Goal: Find specific page/section: Find specific page/section

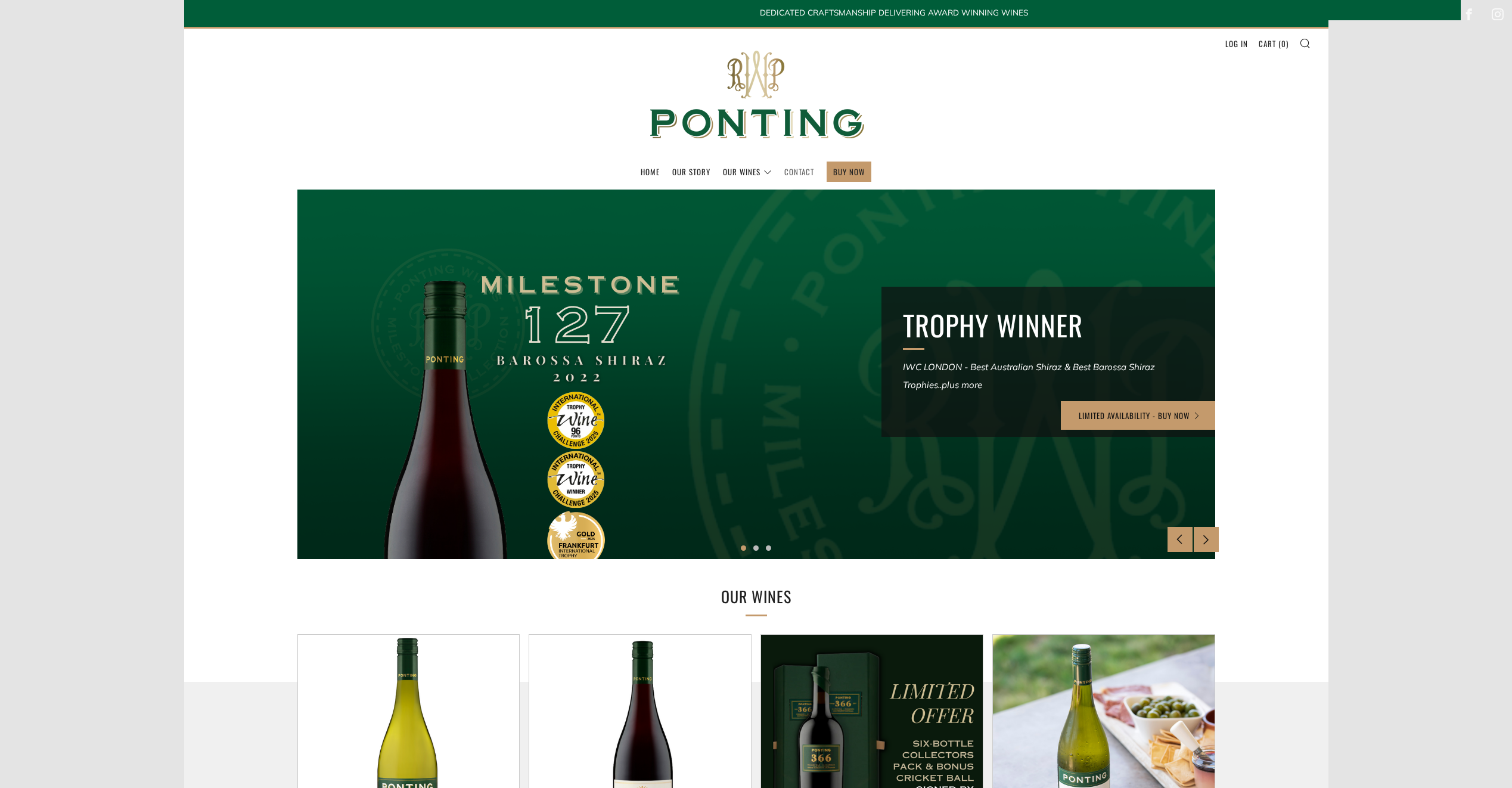
click at [792, 171] on link "Contact" at bounding box center [799, 171] width 30 height 19
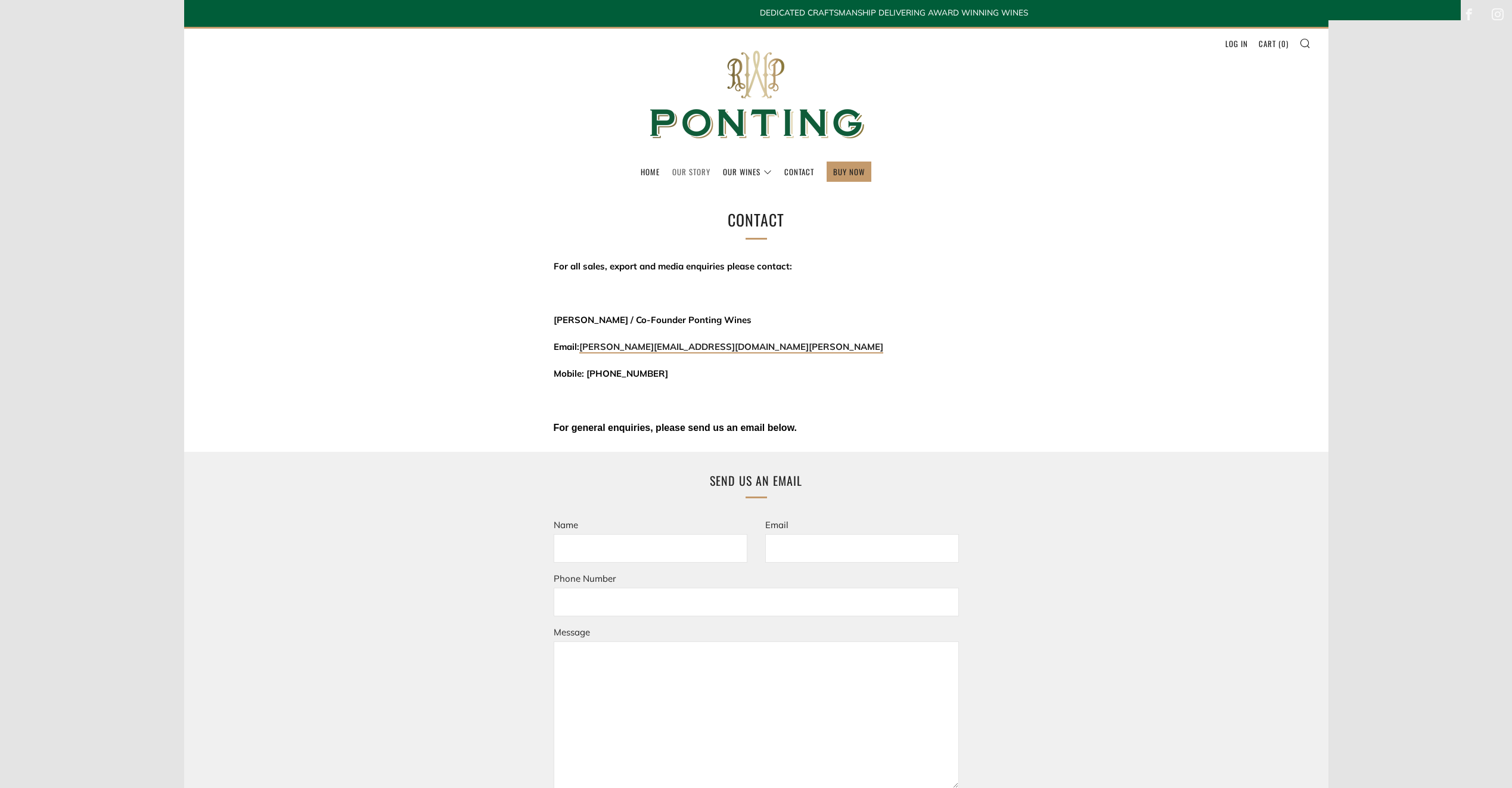
click at [695, 174] on link "Our Story" at bounding box center [691, 171] width 38 height 19
